Goal: Information Seeking & Learning: Learn about a topic

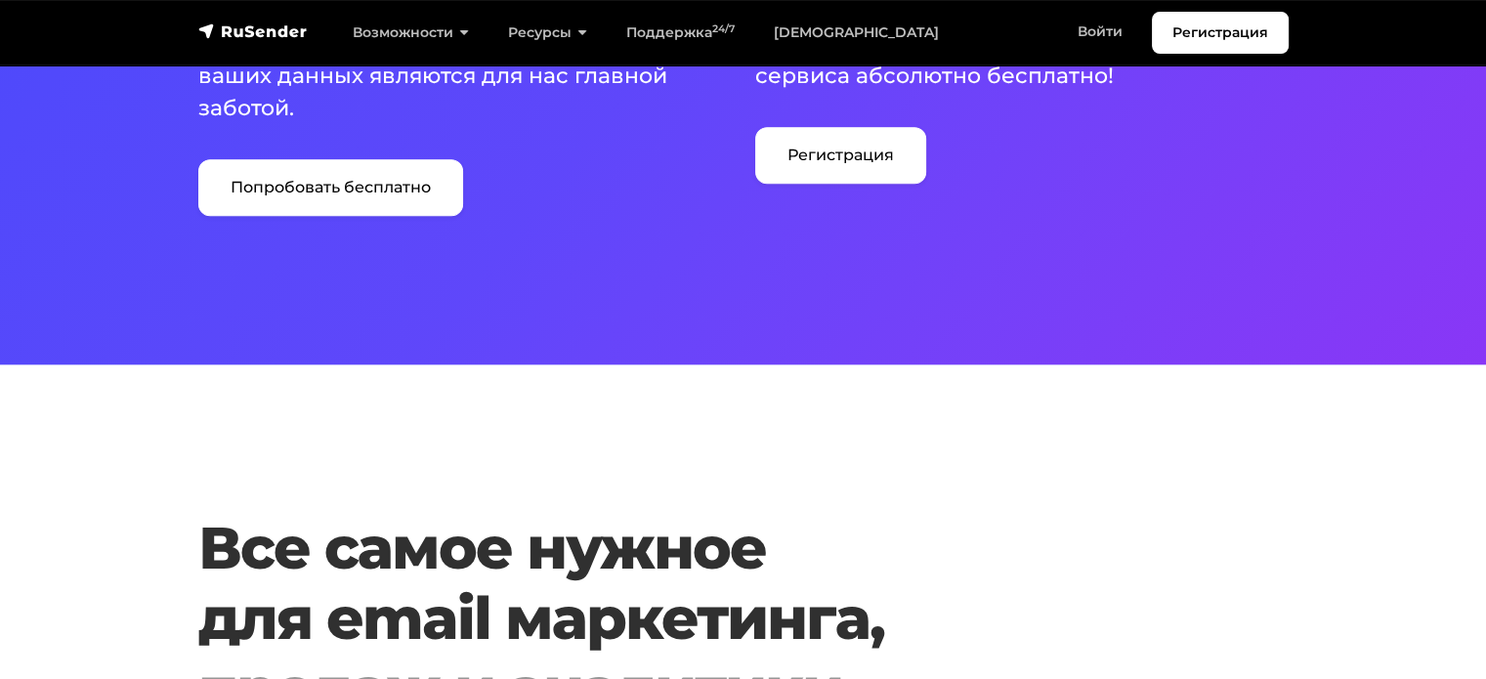
scroll to position [1173, 0]
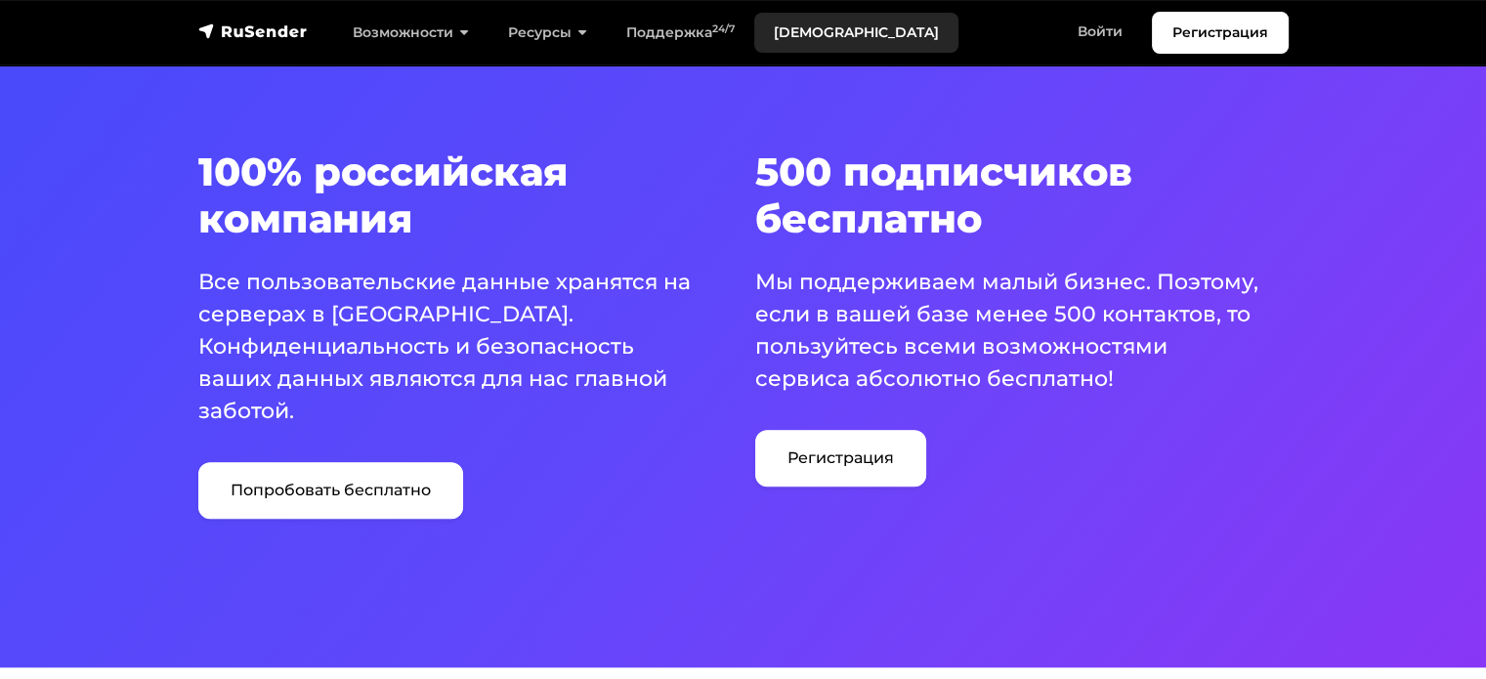
click at [817, 34] on link "[DEMOGRAPHIC_DATA]" at bounding box center [856, 33] width 204 height 40
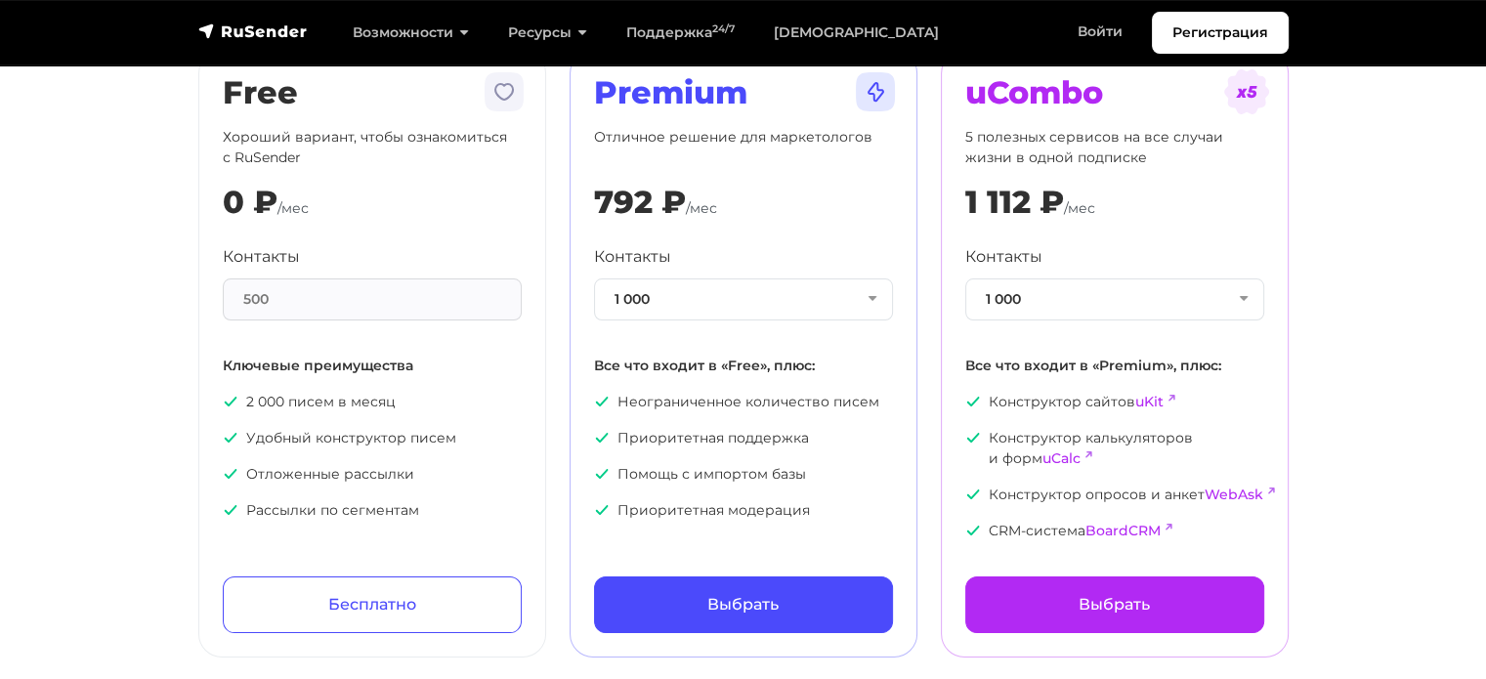
scroll to position [195, 0]
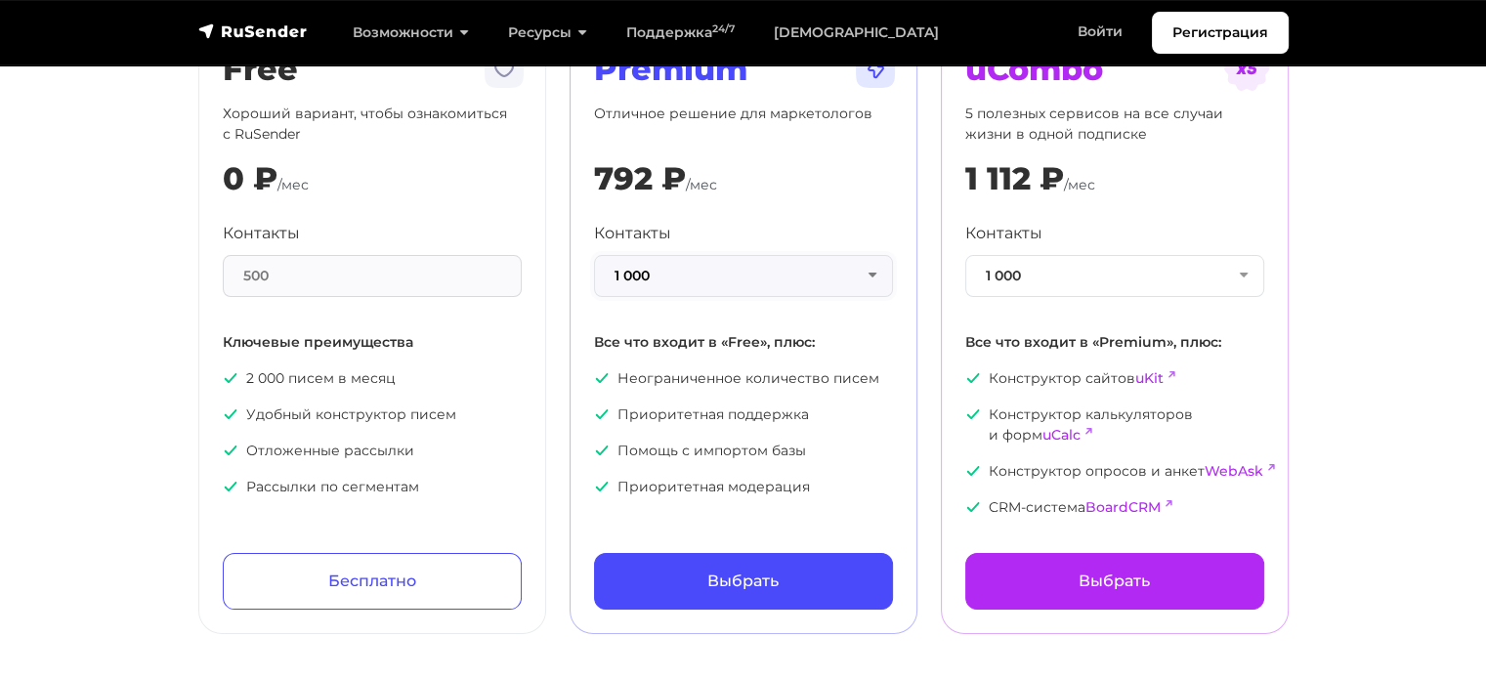
click at [871, 275] on button "1 000" at bounding box center [743, 276] width 299 height 42
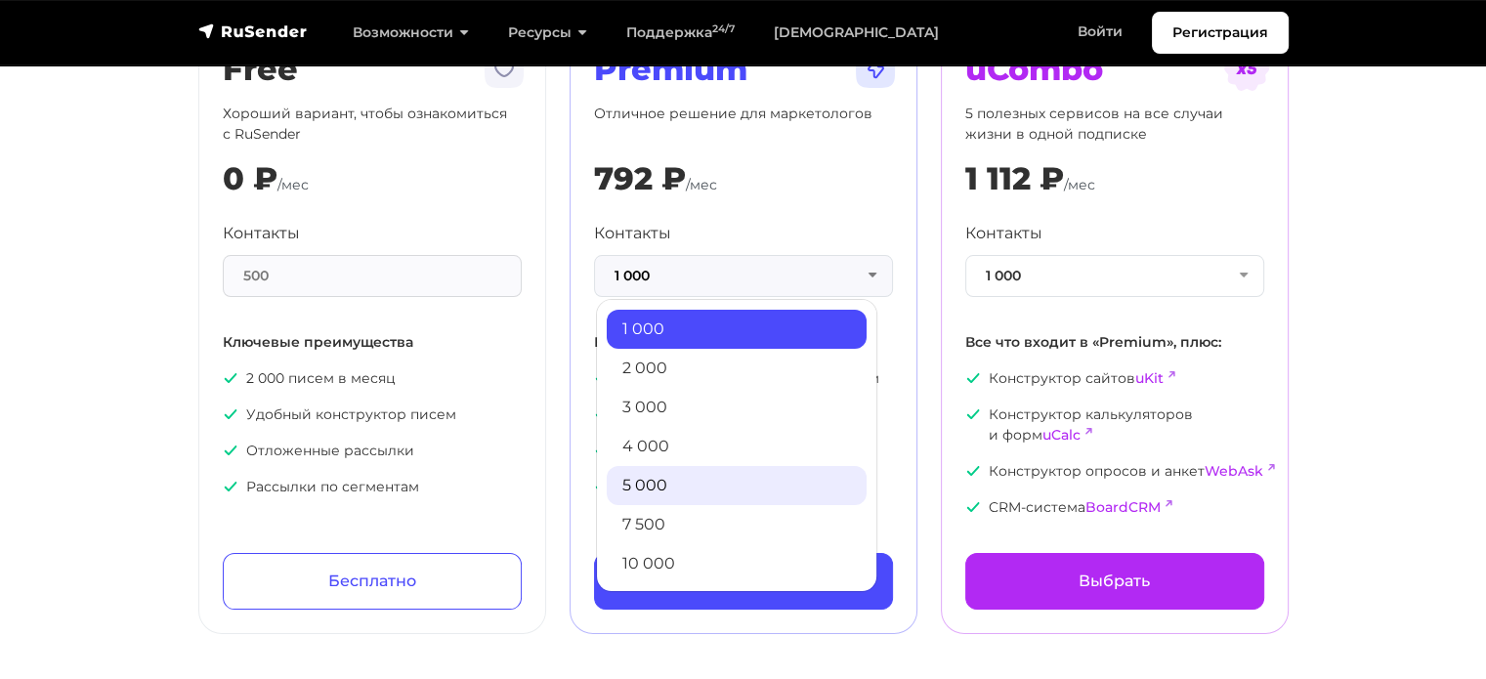
click at [659, 479] on link "5 000" at bounding box center [737, 485] width 260 height 39
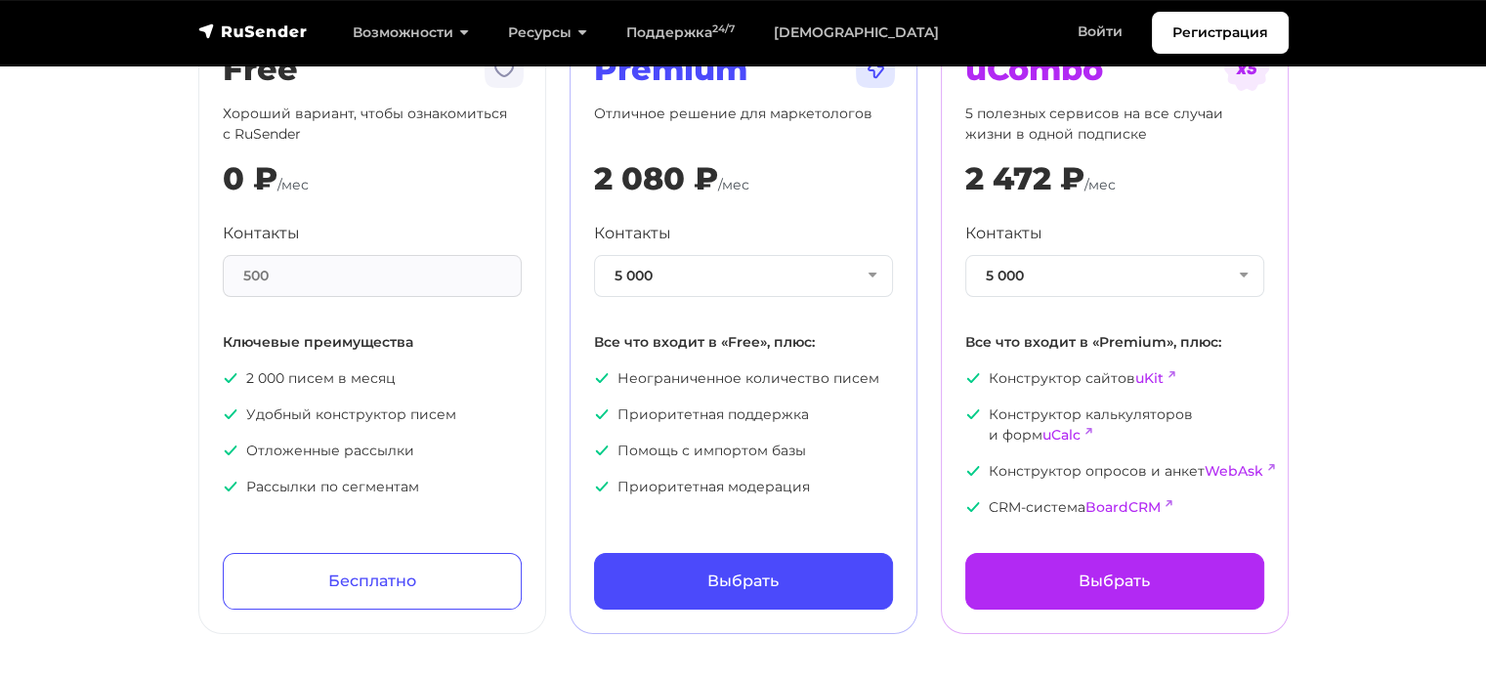
click at [1388, 307] on section "Тарифы Месяц Год -20% Free Хороший вариант, чтобы ознакомиться с RuSender 0 ₽ /…" at bounding box center [743, 231] width 1486 height 806
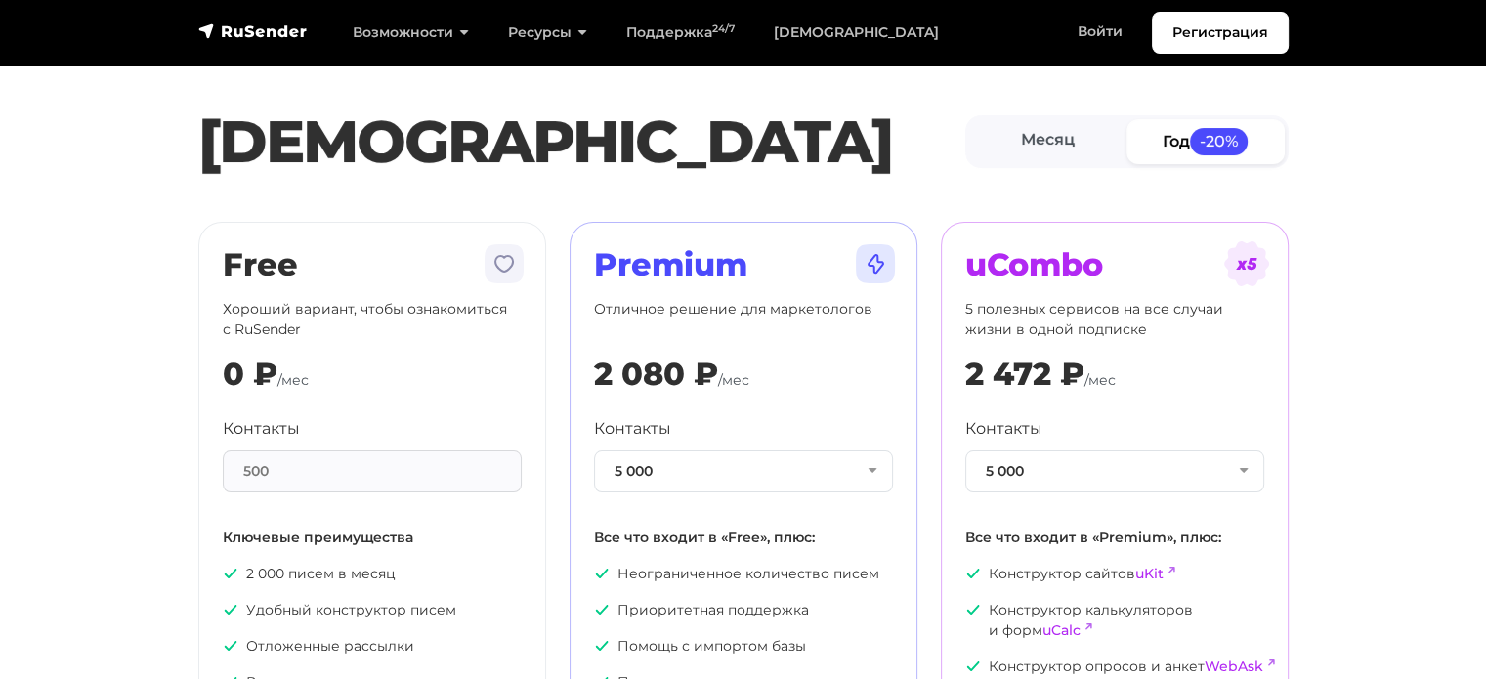
click at [457, 380] on div "0 ₽ /мес" at bounding box center [372, 374] width 299 height 37
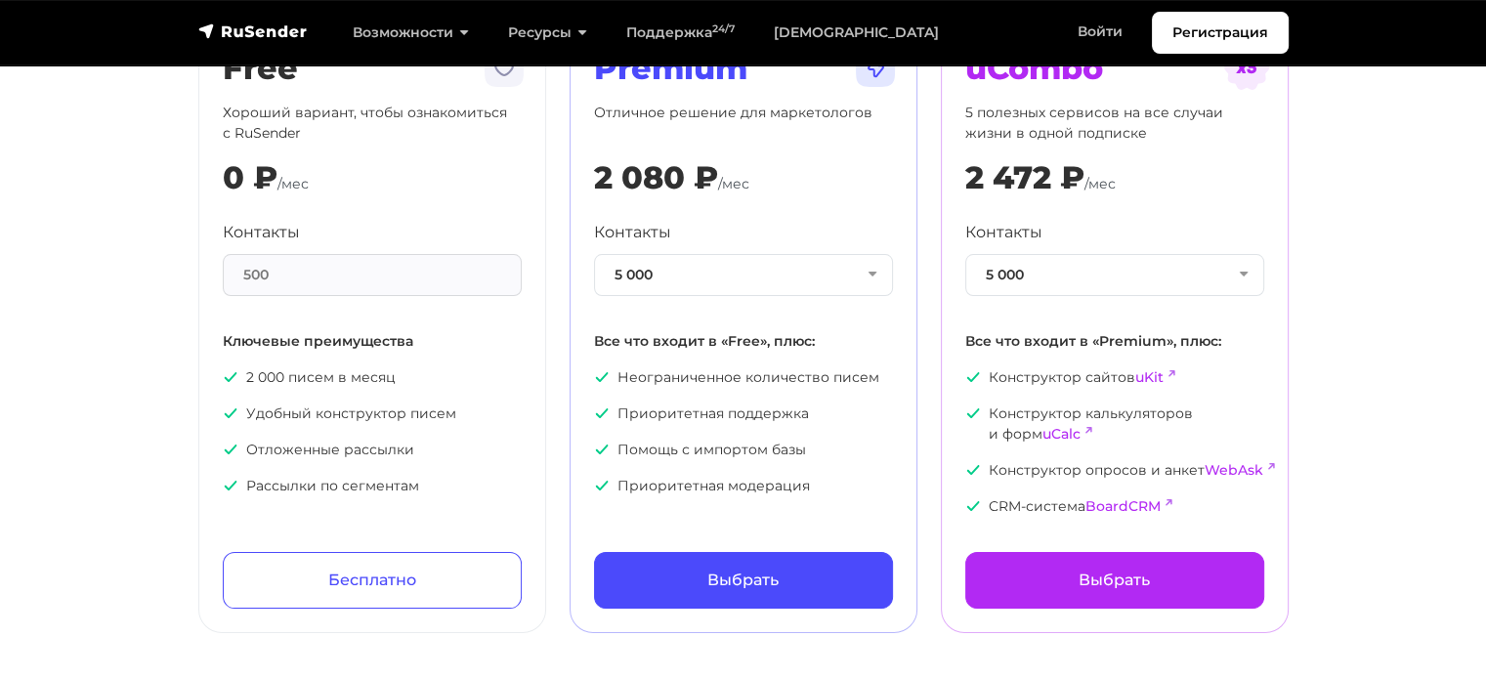
scroll to position [195, 0]
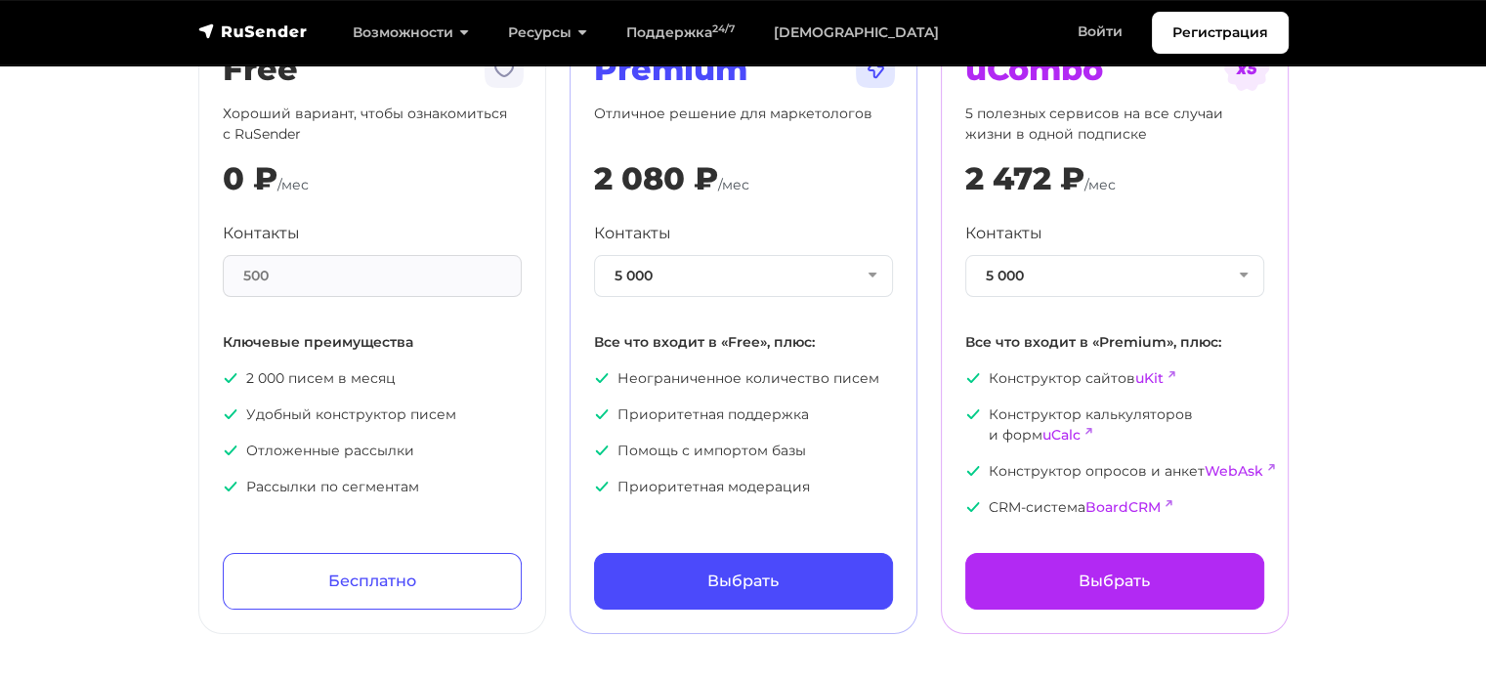
click at [376, 272] on div "500" at bounding box center [372, 276] width 299 height 42
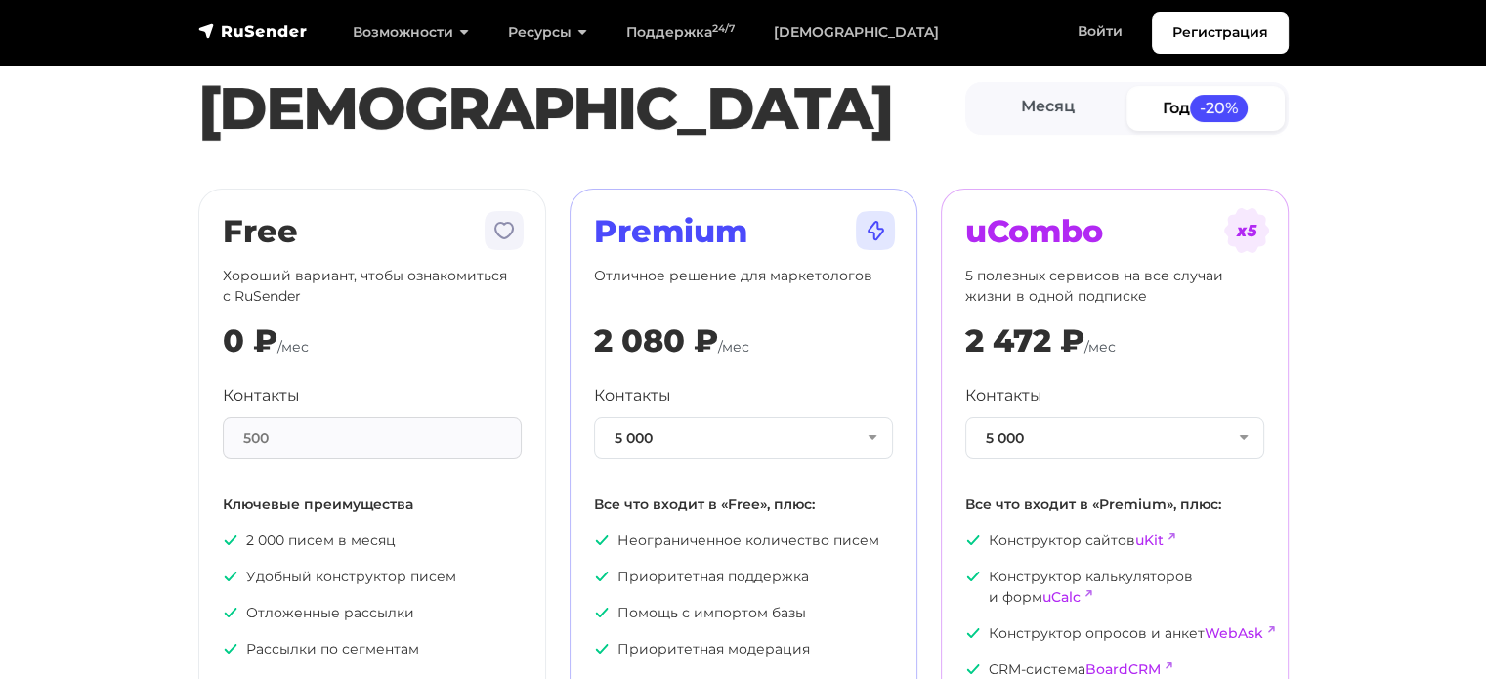
scroll to position [0, 0]
